Goal: Task Accomplishment & Management: Manage account settings

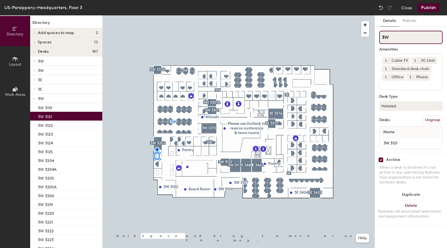
click at [401, 36] on input "3W" at bounding box center [410, 37] width 63 height 13
click at [44, 90] on p "3E" at bounding box center [68, 88] width 60 height 7
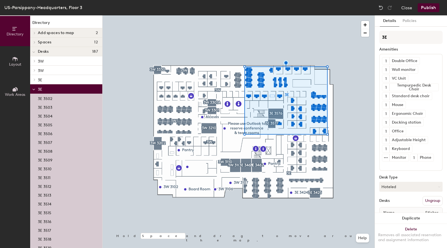
click at [47, 71] on p "3W" at bounding box center [68, 70] width 60 height 7
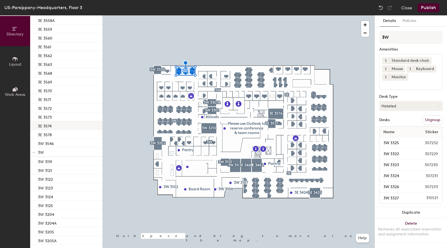
scroll to position [576, 0]
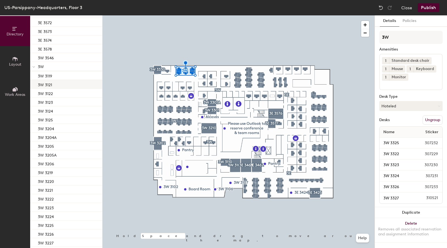
click at [50, 86] on p "3W 3121" at bounding box center [45, 84] width 14 height 6
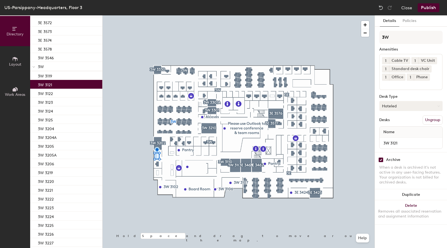
click at [406, 107] on button "Hoteled" at bounding box center [410, 106] width 63 height 10
click at [393, 121] on div "Assigned" at bounding box center [406, 123] width 55 height 8
click at [381, 159] on input "checkbox" at bounding box center [380, 159] width 5 height 5
checkbox input "false"
click at [428, 8] on button "Publish" at bounding box center [429, 7] width 22 height 9
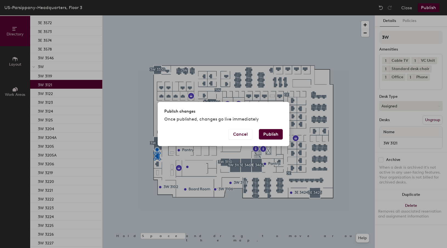
click at [271, 134] on button "Publish" at bounding box center [271, 134] width 24 height 10
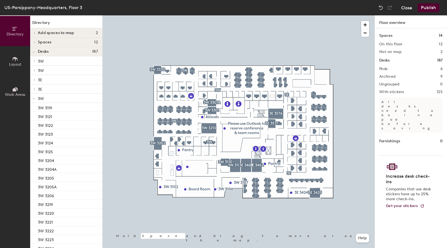
click at [407, 7] on button "Close" at bounding box center [406, 7] width 11 height 9
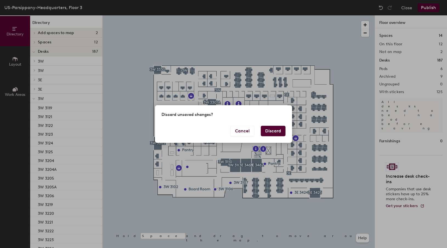
click at [272, 130] on button "Discard" at bounding box center [273, 131] width 25 height 10
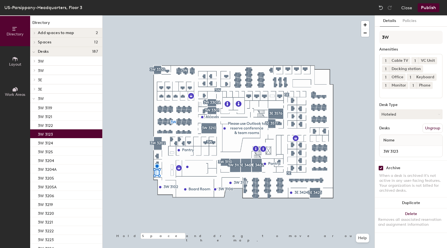
click at [382, 170] on input "checkbox" at bounding box center [380, 167] width 5 height 5
checkbox input "false"
click at [429, 8] on button "Publish" at bounding box center [429, 7] width 22 height 9
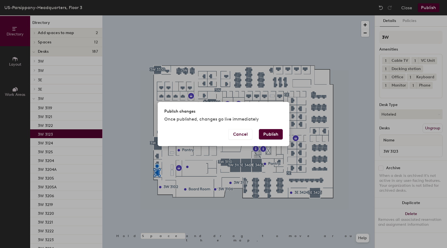
click at [273, 132] on button "Publish" at bounding box center [271, 134] width 24 height 10
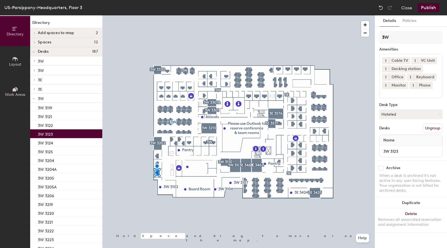
click at [13, 29] on icon at bounding box center [14, 29] width 4 height 4
click at [407, 7] on button "Close" at bounding box center [406, 7] width 11 height 9
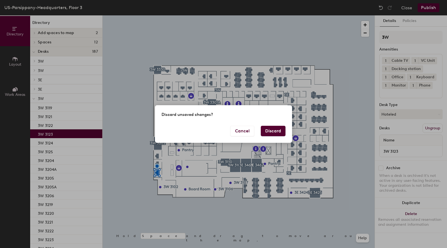
click at [271, 129] on button "Discard" at bounding box center [273, 131] width 25 height 10
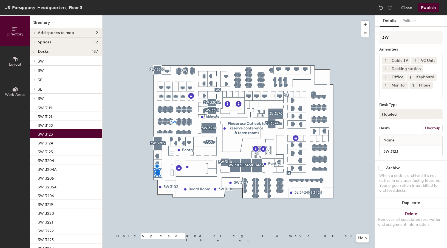
click at [396, 119] on button "Hoteled" at bounding box center [410, 114] width 63 height 10
click at [397, 135] on div "Assigned" at bounding box center [406, 131] width 55 height 8
click at [402, 10] on button "Close" at bounding box center [406, 7] width 11 height 9
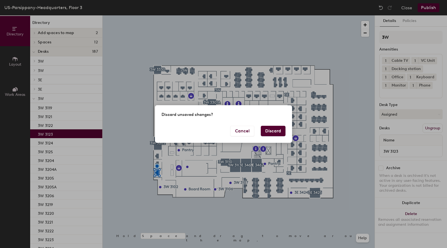
click at [270, 132] on button "Discard" at bounding box center [273, 131] width 25 height 10
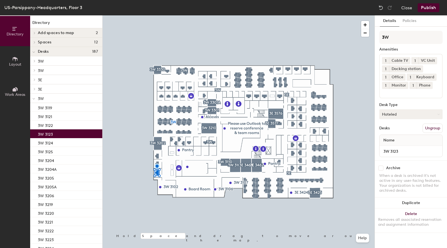
click at [397, 119] on button "Hoteled" at bounding box center [410, 114] width 63 height 10
click at [394, 135] on div "Assigned" at bounding box center [406, 131] width 55 height 8
click at [404, 155] on input "3W 3123" at bounding box center [411, 151] width 61 height 8
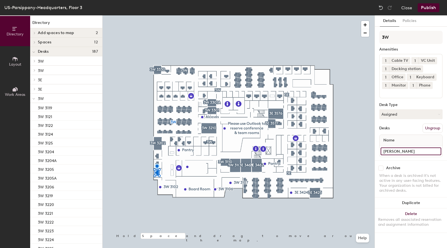
type input "[PERSON_NAME]"
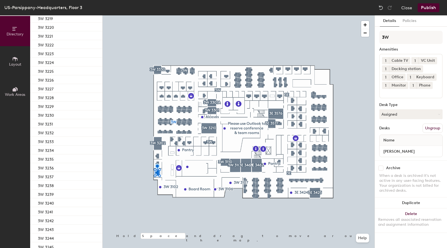
scroll to position [317, 0]
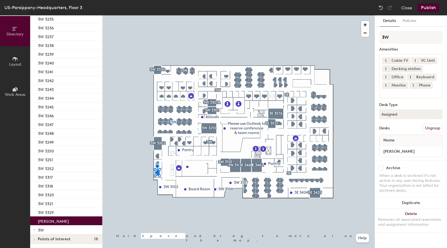
click at [428, 9] on button "Publish" at bounding box center [429, 7] width 22 height 9
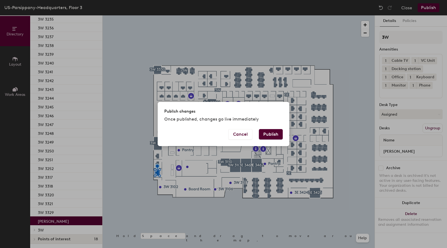
click at [266, 134] on button "Publish" at bounding box center [271, 134] width 24 height 10
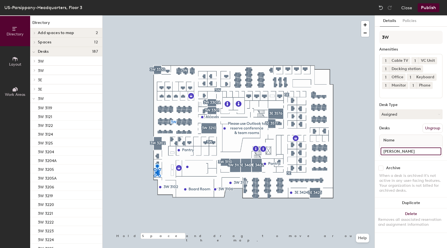
click at [416, 155] on input "[PERSON_NAME]" at bounding box center [411, 151] width 61 height 8
type input "W"
type input "3W 3123"
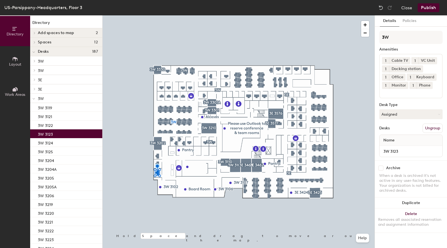
click at [427, 8] on button "Publish" at bounding box center [429, 7] width 22 height 9
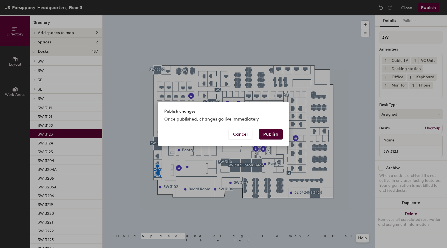
click at [269, 134] on button "Publish" at bounding box center [271, 134] width 24 height 10
